Goal: Transaction & Acquisition: Purchase product/service

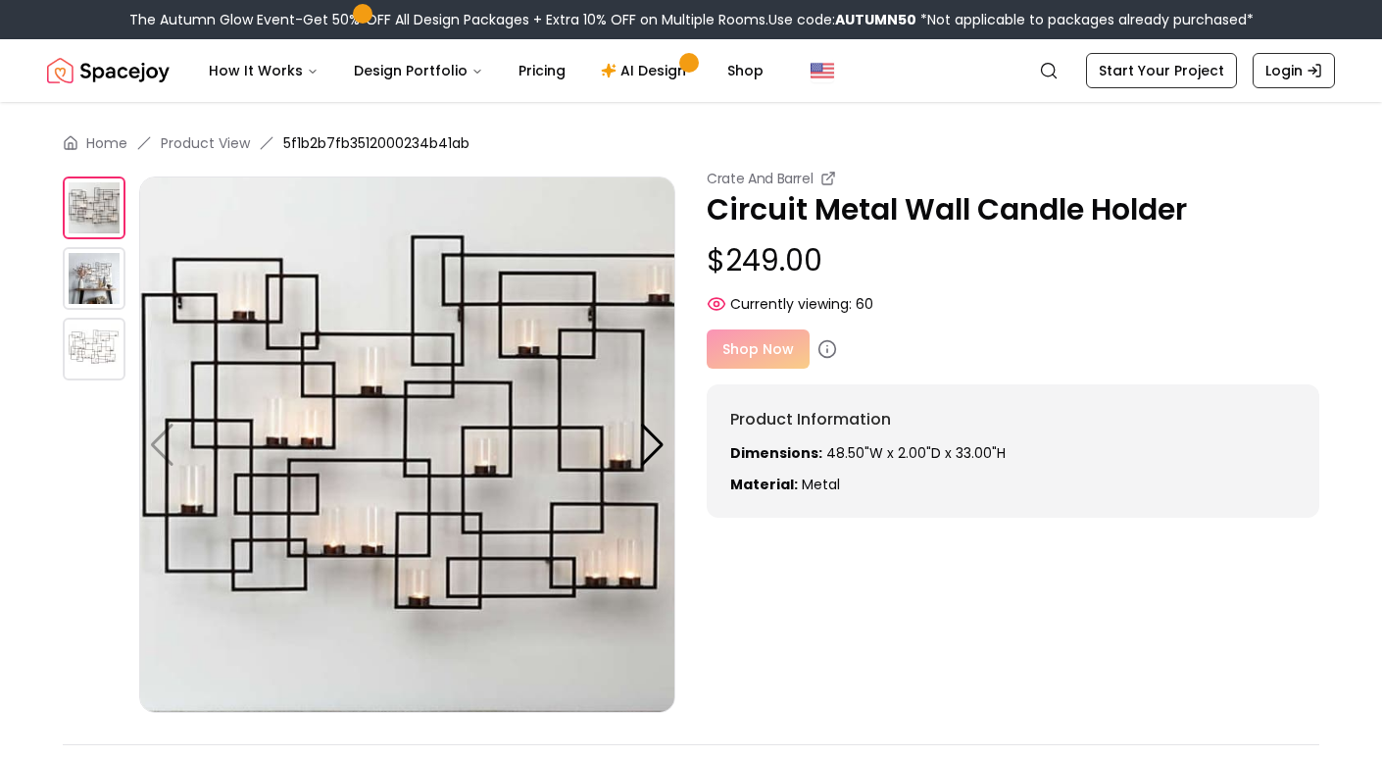
click at [759, 349] on div "Shop Now" at bounding box center [1013, 348] width 613 height 39
click at [744, 345] on div "Shop Now" at bounding box center [1013, 348] width 613 height 39
click at [650, 437] on div at bounding box center [652, 445] width 26 height 43
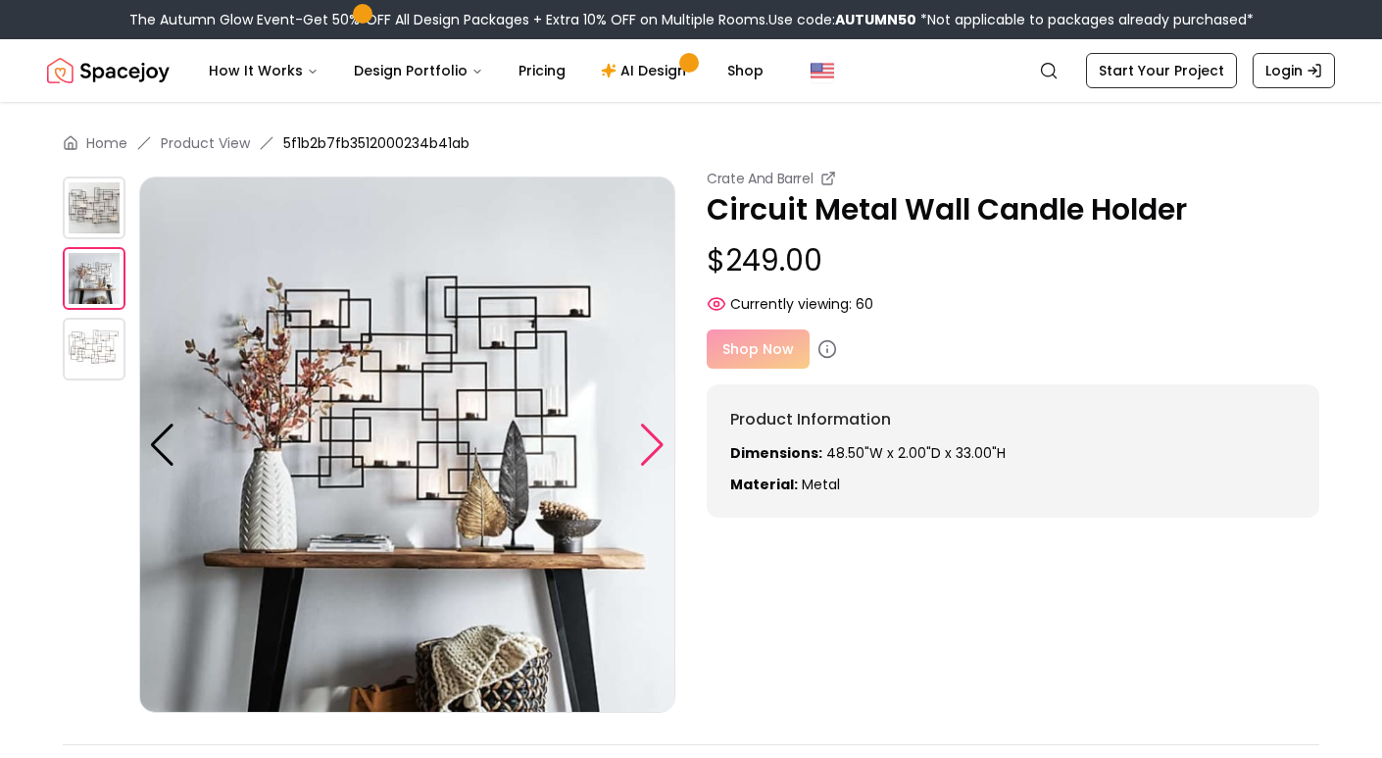
click at [650, 437] on div at bounding box center [652, 445] width 26 height 43
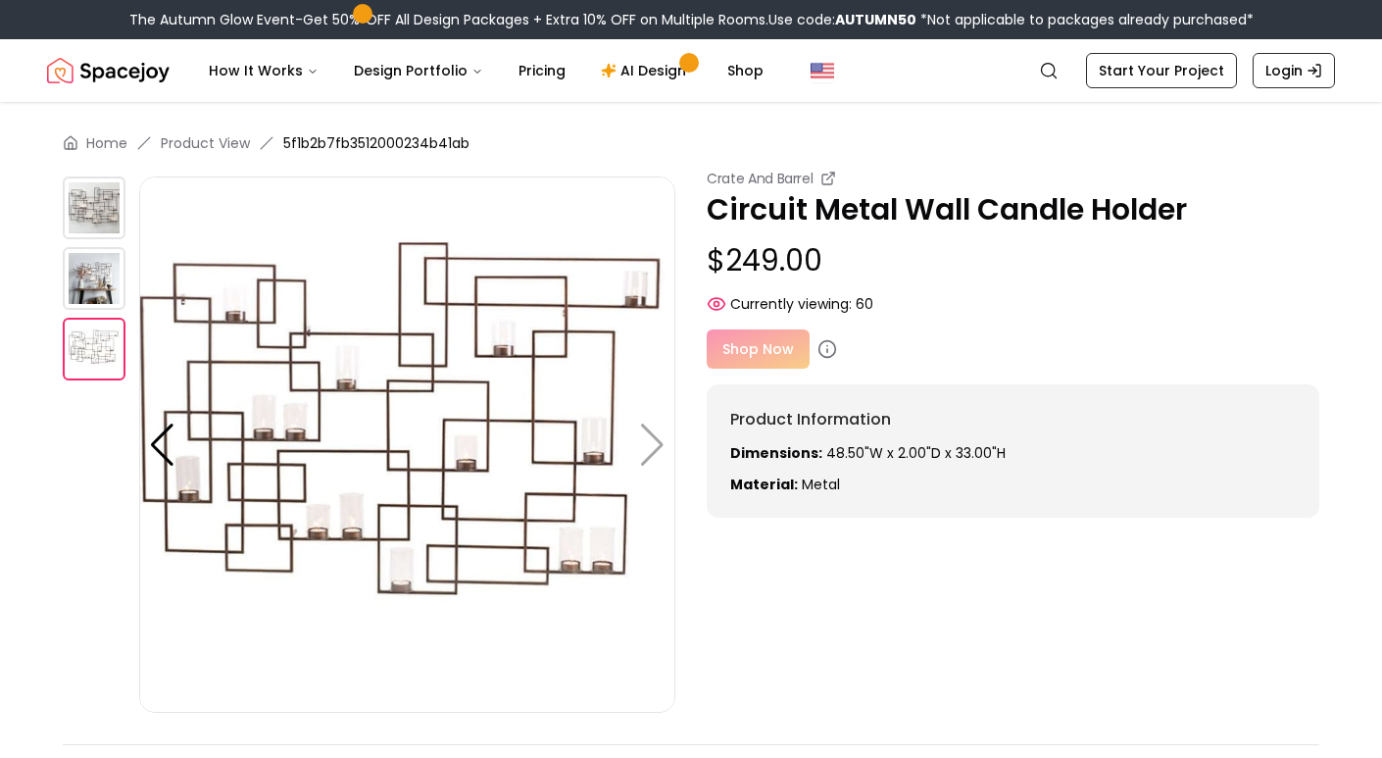
click at [751, 362] on div "Shop Now" at bounding box center [1013, 348] width 613 height 39
click at [752, 344] on div "Shop Now" at bounding box center [1013, 348] width 613 height 39
click at [821, 348] on icon at bounding box center [828, 349] width 20 height 20
click at [826, 348] on icon at bounding box center [828, 349] width 20 height 20
click at [733, 67] on link "Shop" at bounding box center [746, 70] width 68 height 39
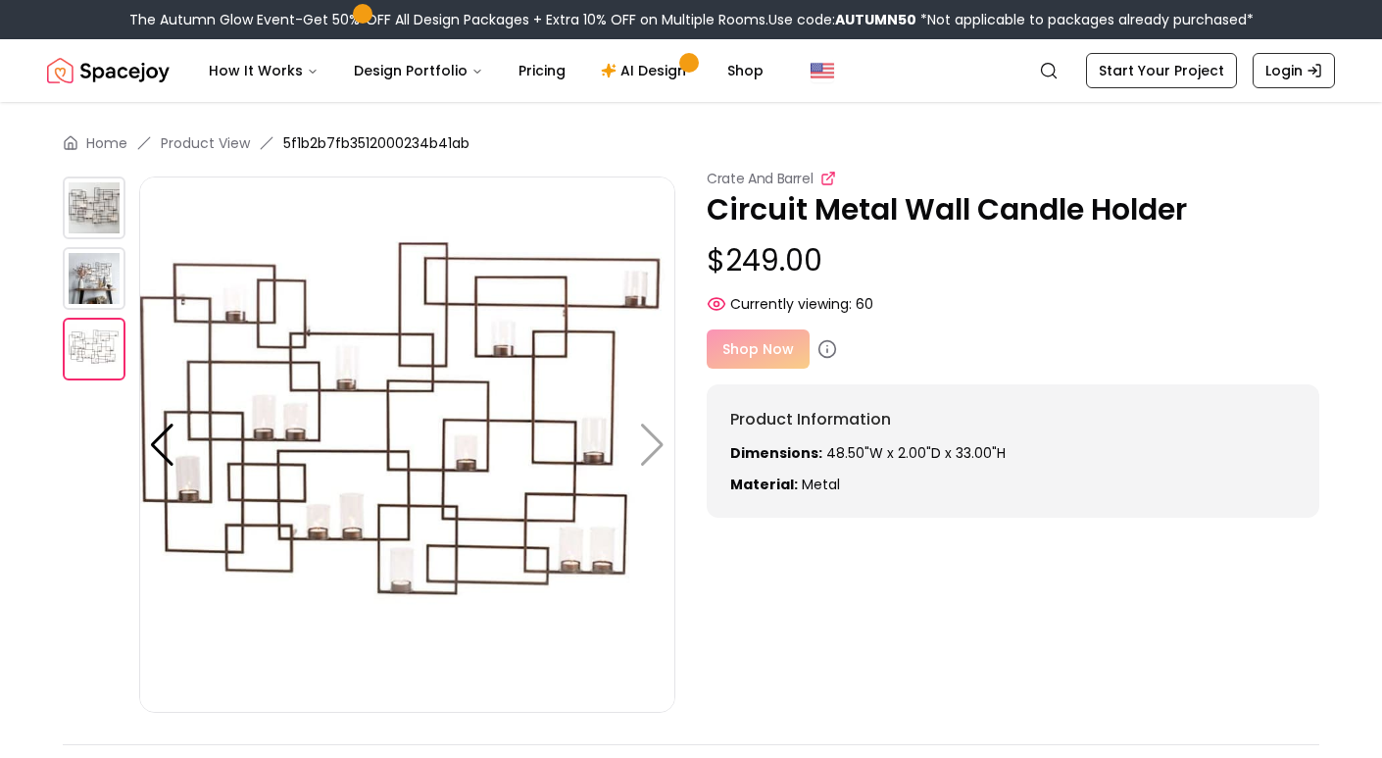
click at [830, 176] on icon at bounding box center [830, 176] width 7 height 7
